Goal: Transaction & Acquisition: Purchase product/service

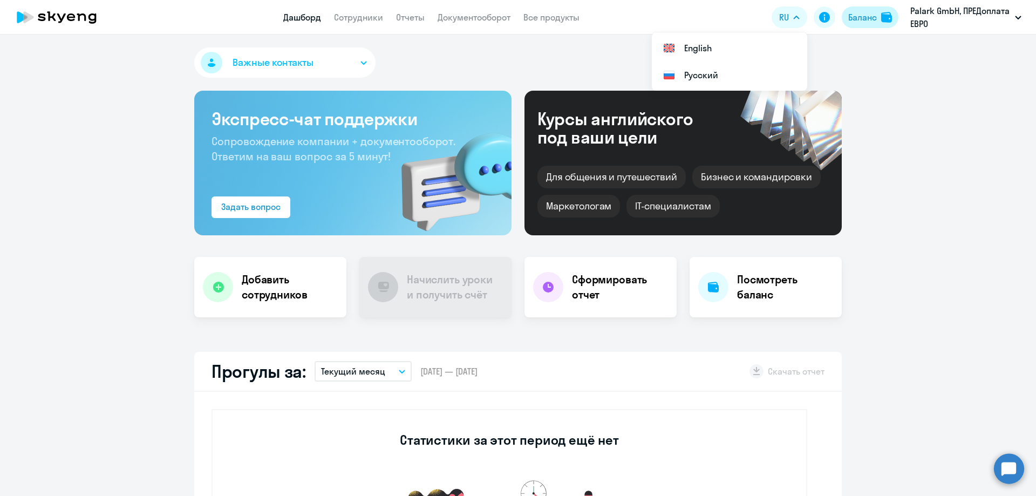
click at [871, 19] on div "Баланс" at bounding box center [862, 17] width 29 height 13
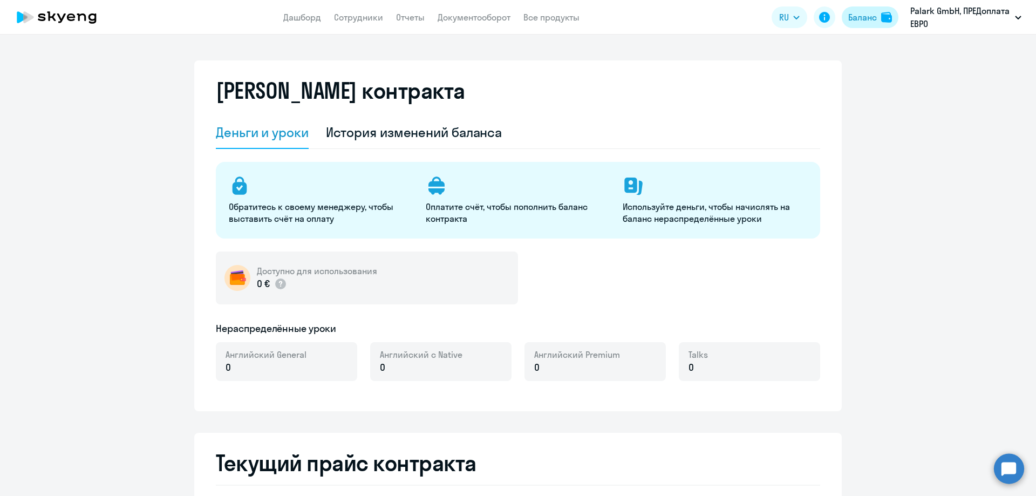
select select "english_adult_not_native_speaker"
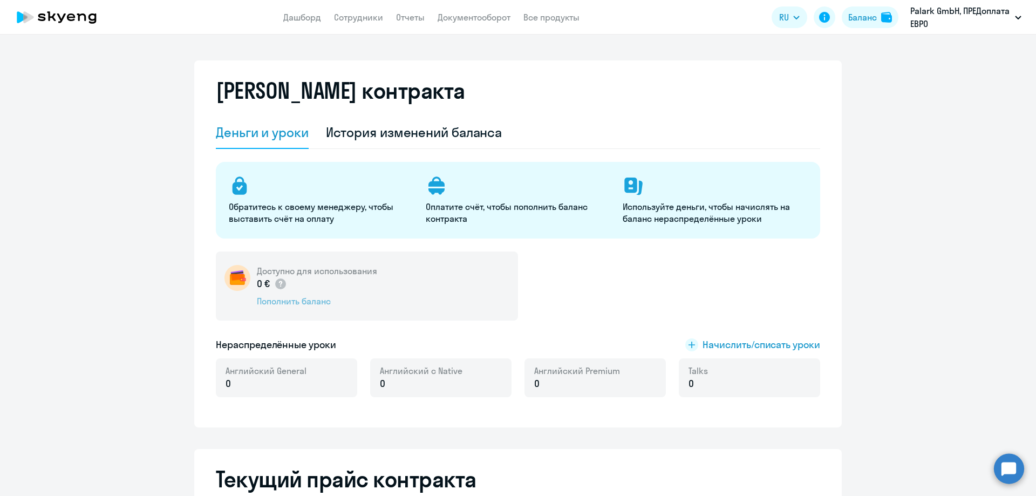
click at [278, 305] on div "Пополнить баланс" at bounding box center [317, 301] width 120 height 12
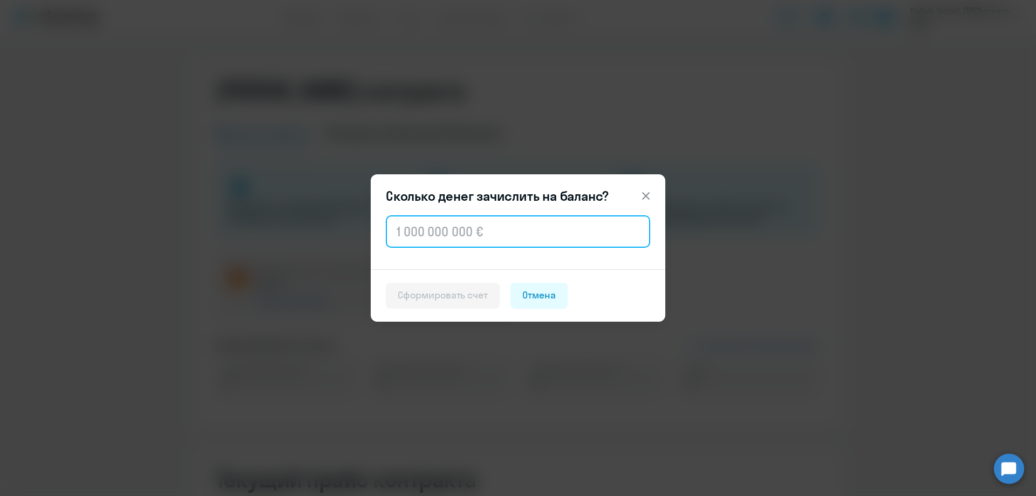
click at [429, 222] on input "text" at bounding box center [518, 231] width 264 height 32
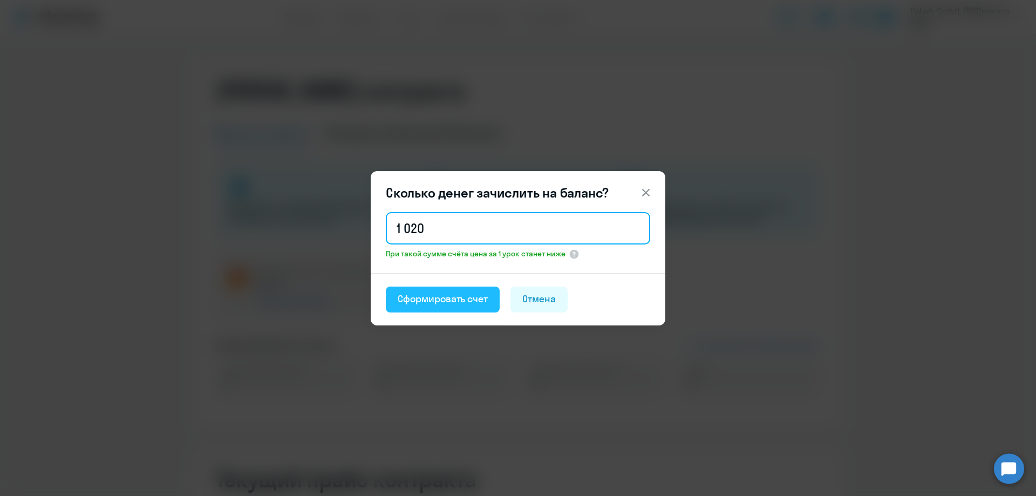
type input "1 020"
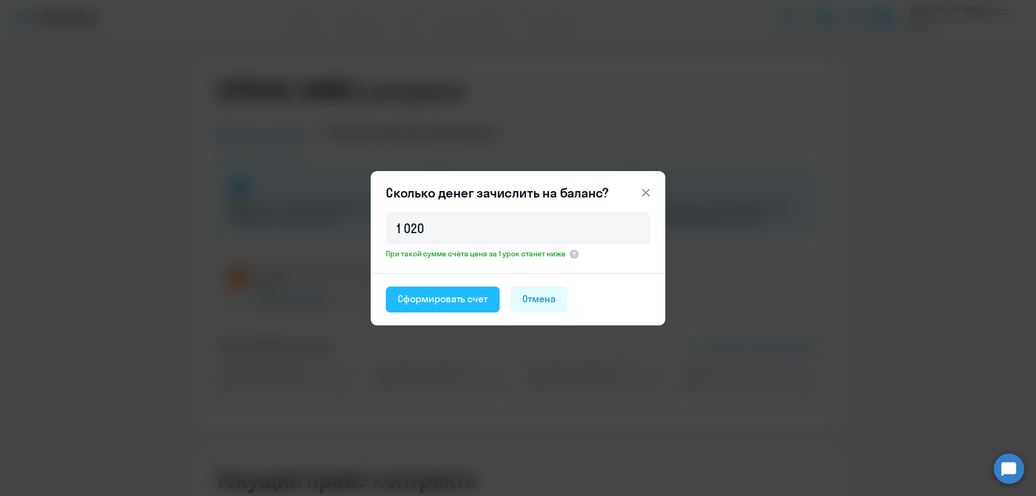
click at [430, 300] on div "Сформировать счет" at bounding box center [443, 299] width 90 height 14
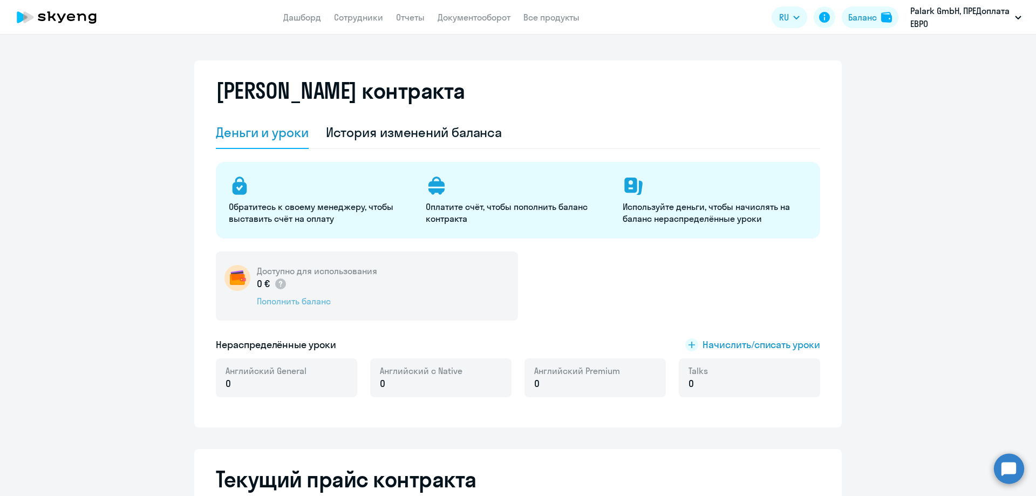
click at [315, 298] on div "Пополнить баланс" at bounding box center [317, 301] width 120 height 12
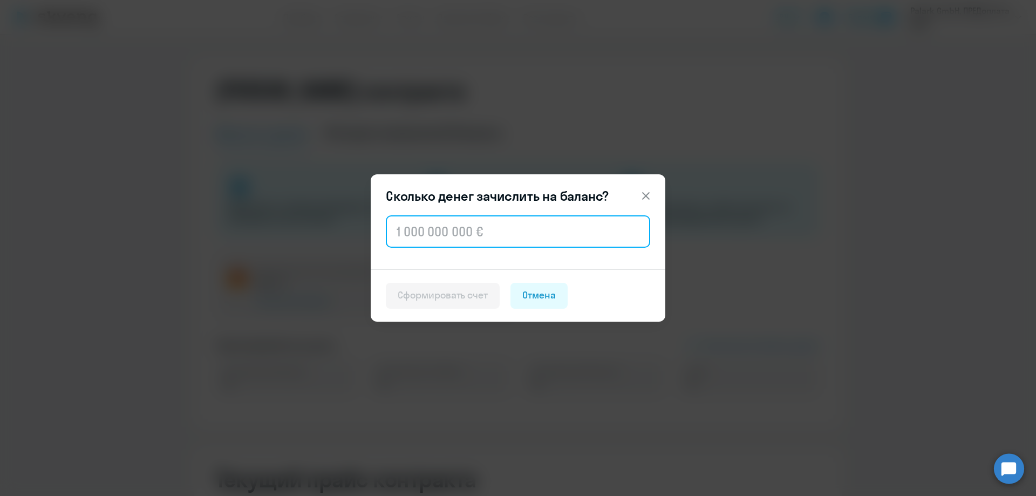
click at [458, 218] on input "text" at bounding box center [518, 231] width 264 height 32
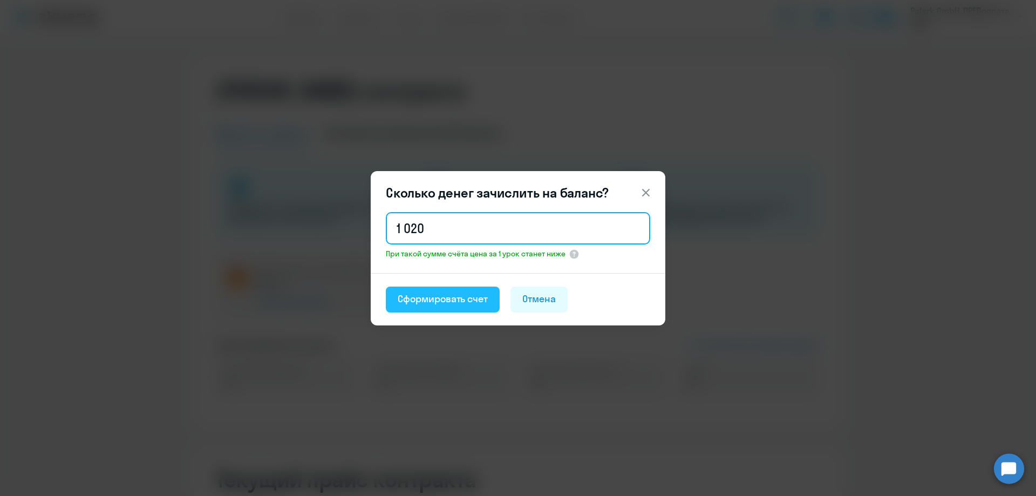
type input "1 020"
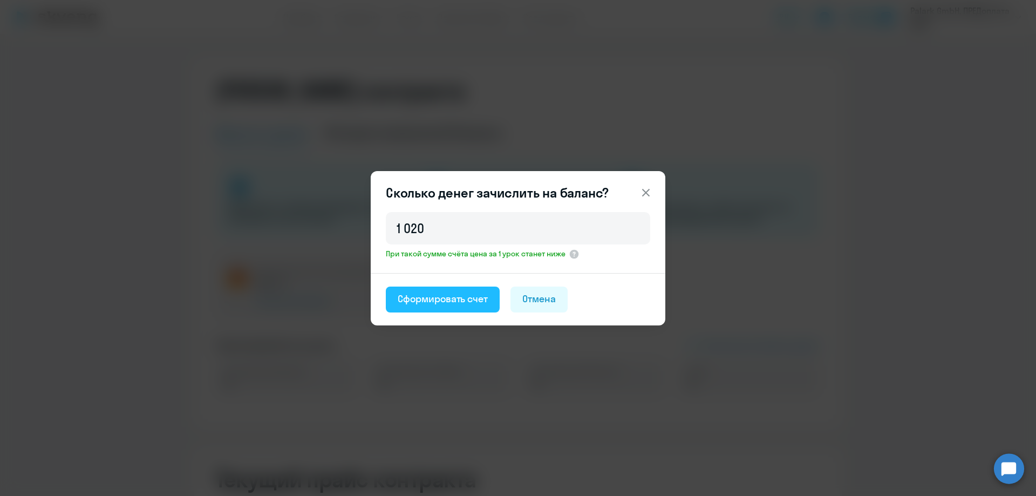
click at [468, 311] on button "Сформировать счет" at bounding box center [443, 299] width 114 height 26
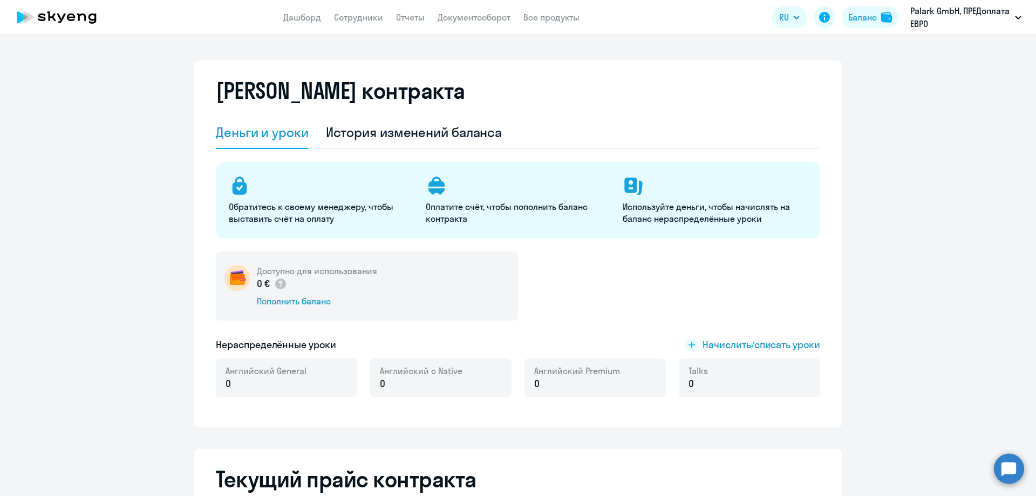
select select "english_adult_not_native_speaker"
click at [304, 298] on div "Пополнить баланс" at bounding box center [317, 301] width 120 height 12
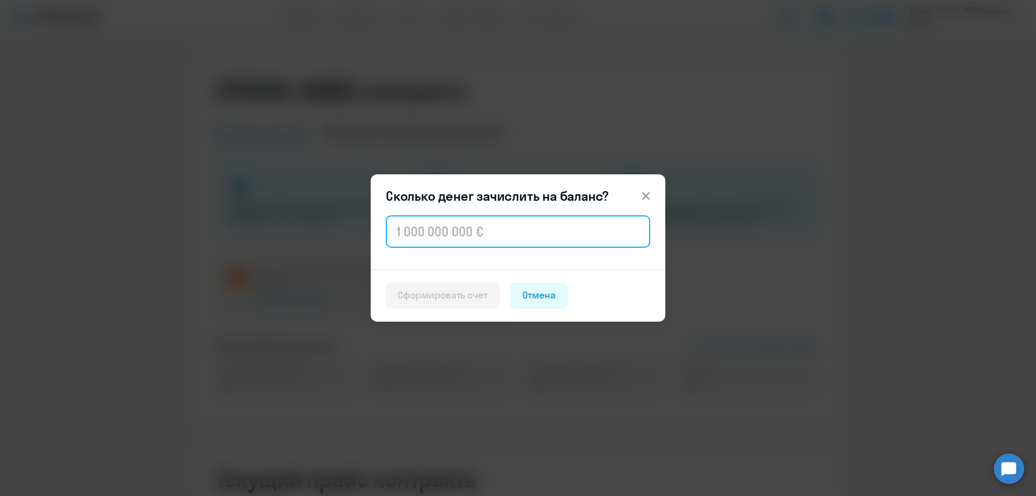
click at [467, 229] on input "text" at bounding box center [518, 231] width 264 height 32
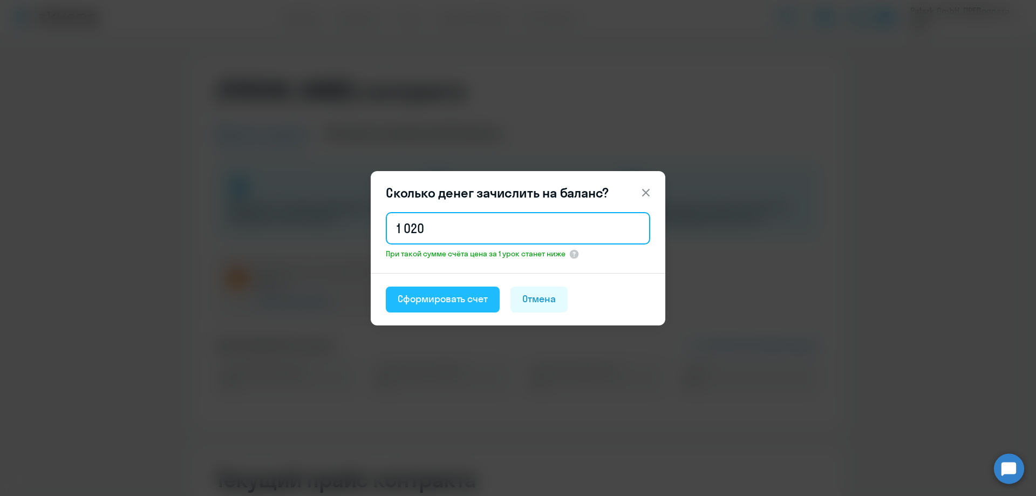
type input "1 020"
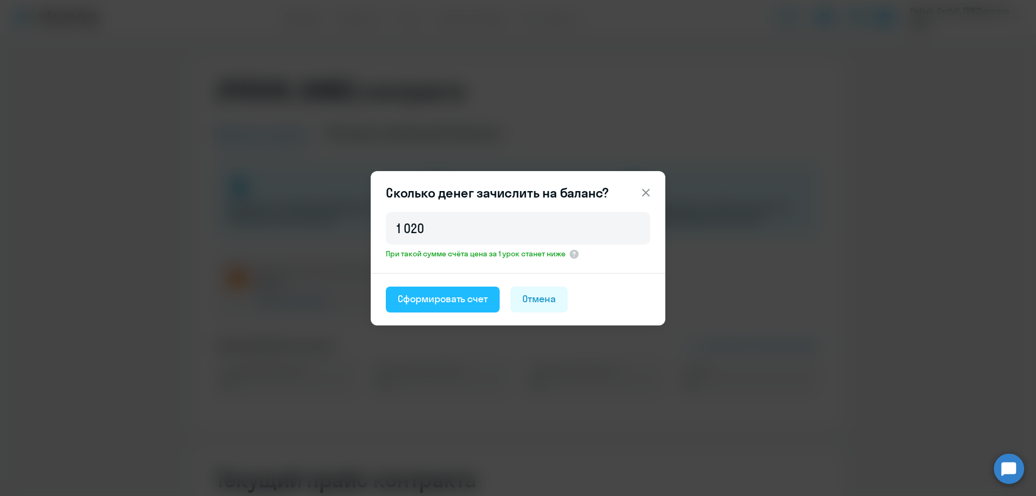
click at [480, 303] on div "Сформировать счет" at bounding box center [443, 299] width 90 height 14
